Goal: Information Seeking & Learning: Learn about a topic

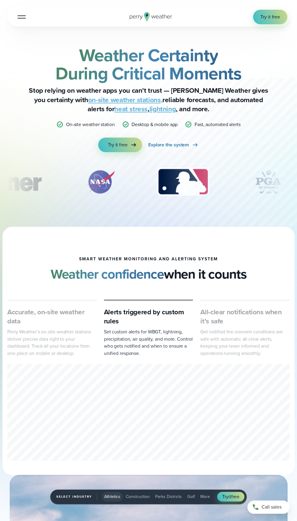
click at [23, 17] on div at bounding box center [22, 17] width 8 height 1
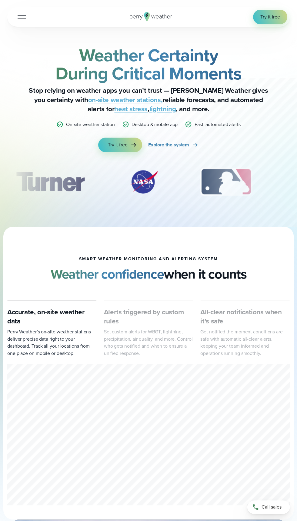
click at [22, 17] on div at bounding box center [22, 17] width 8 height 1
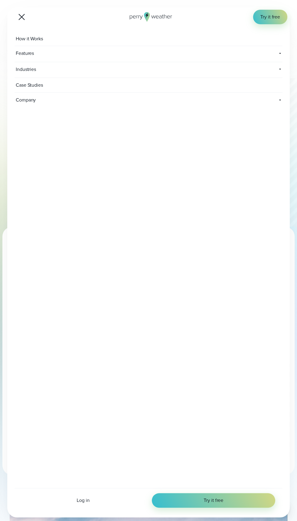
click at [35, 39] on span "How it Works" at bounding box center [30, 39] width 31 height 15
click at [30, 60] on span "Features" at bounding box center [66, 53] width 103 height 15
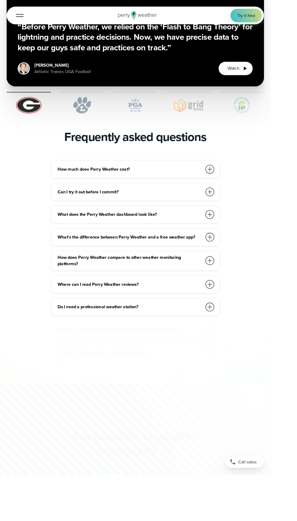
scroll to position [1138, 0]
